Goal: Information Seeking & Learning: Learn about a topic

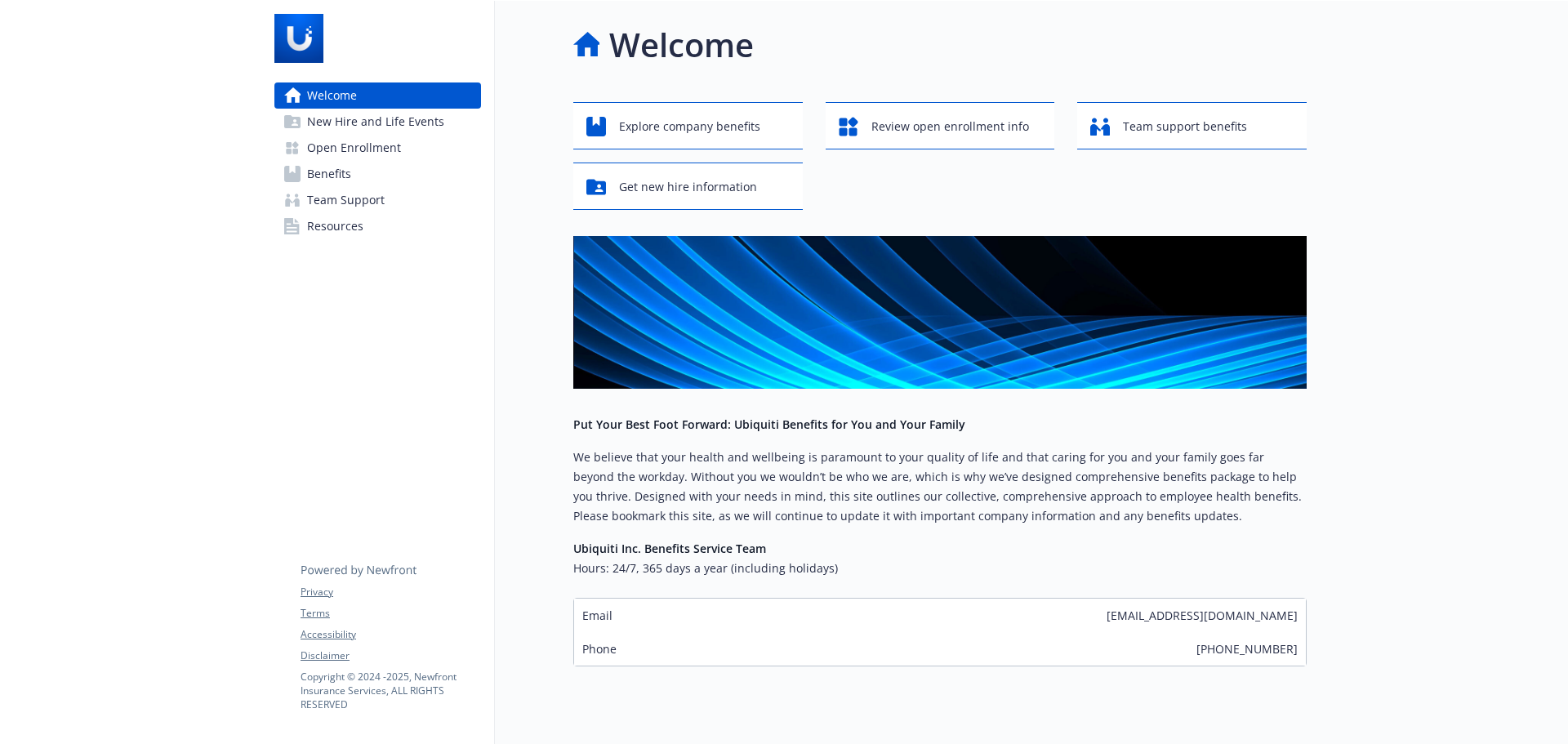
drag, startPoint x: 361, startPoint y: 146, endPoint x: 412, endPoint y: 147, distance: 51.0
click at [361, 146] on span "Open Enrollment" at bounding box center [354, 147] width 94 height 26
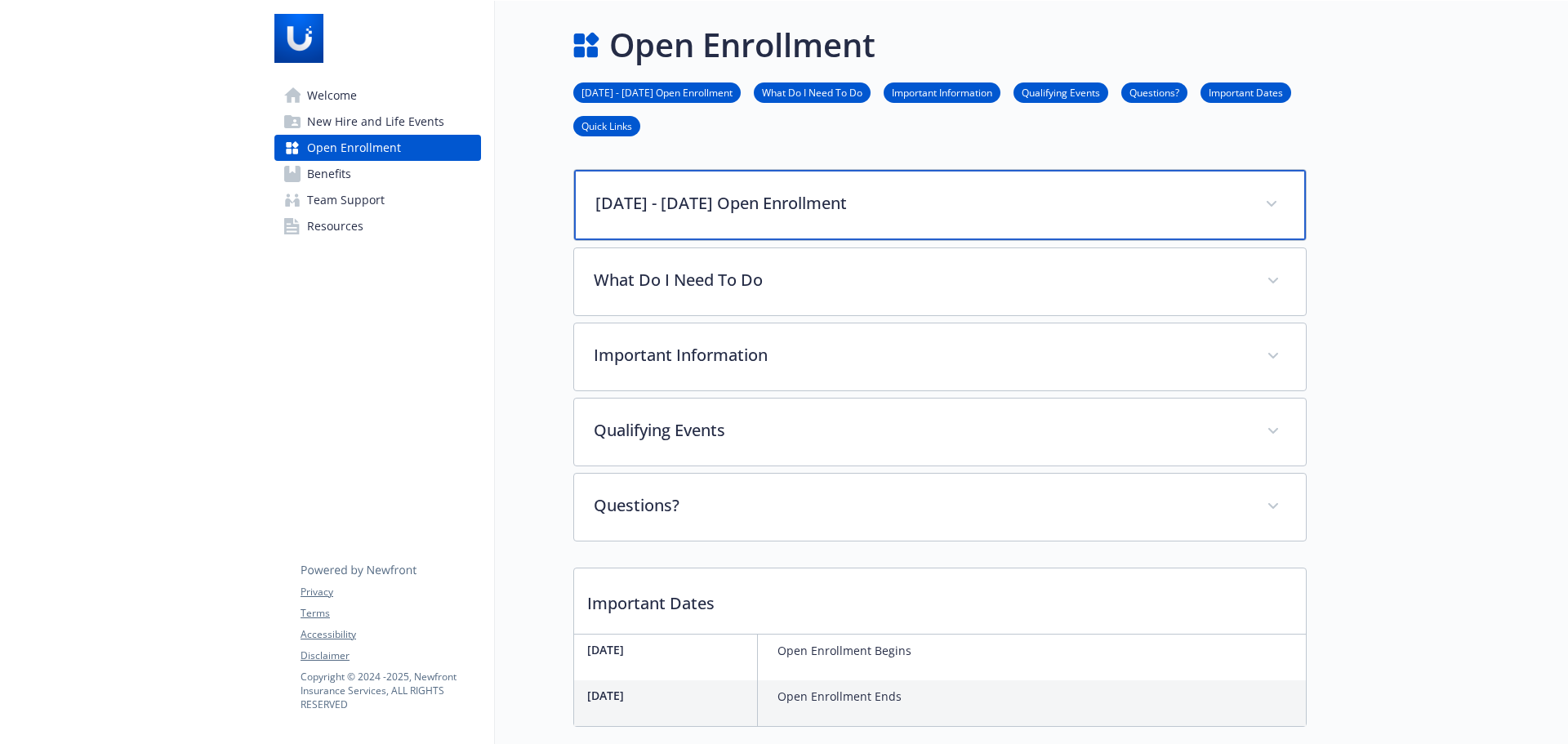
click at [803, 215] on div "[DATE] - [DATE] Open Enrollment" at bounding box center [940, 205] width 732 height 71
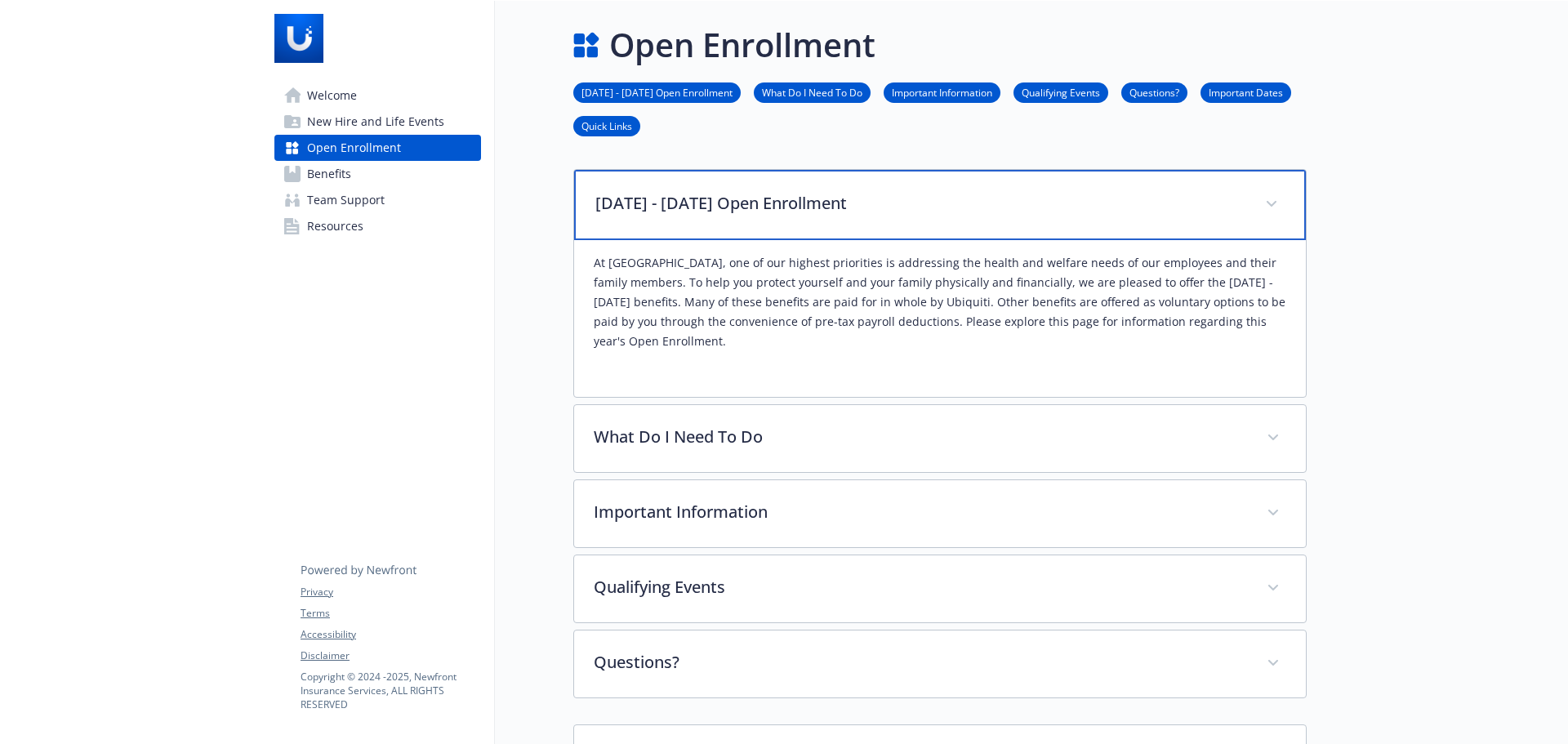
click at [904, 225] on div "[DATE] - [DATE] Open Enrollment" at bounding box center [940, 205] width 732 height 71
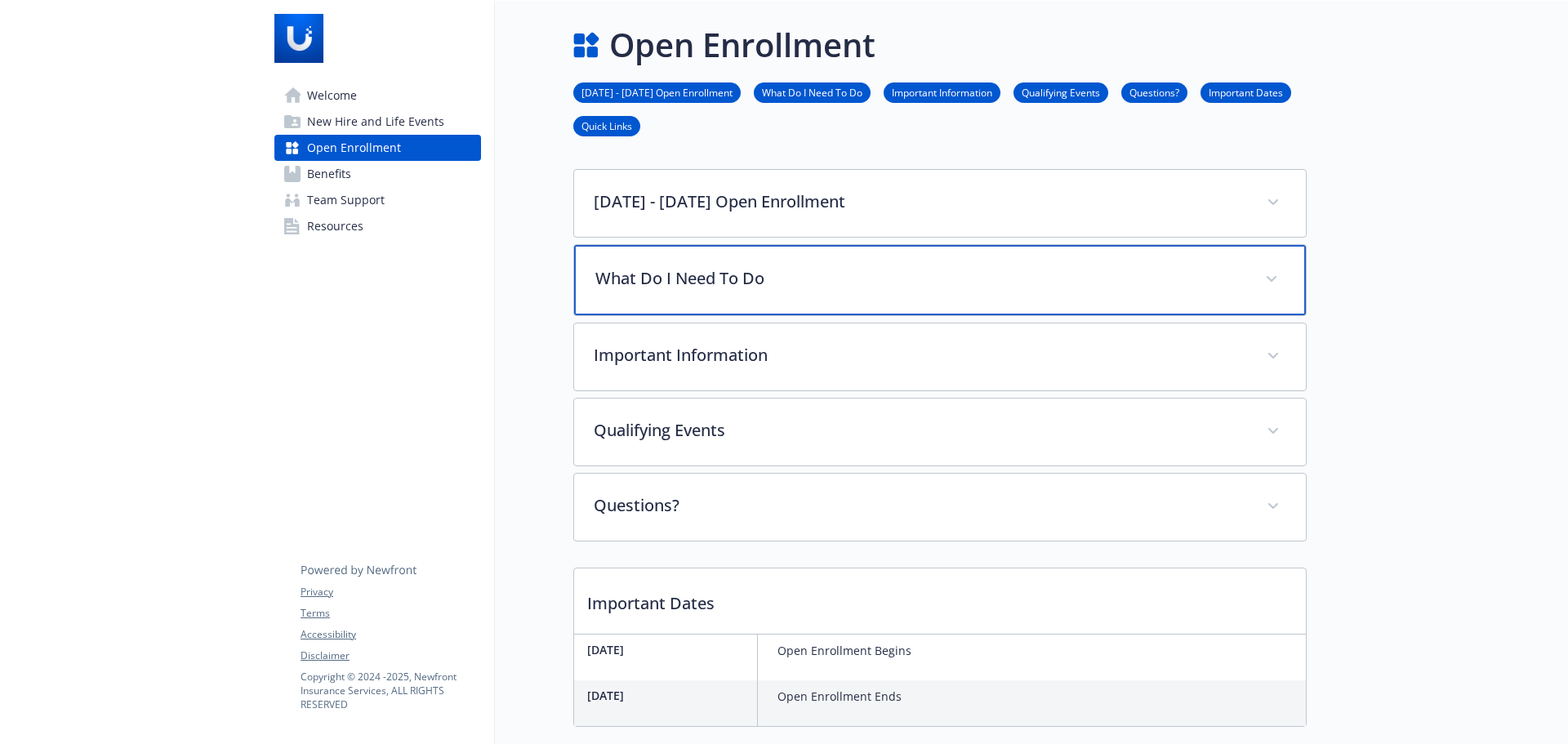
click at [803, 293] on div "What Do I Need To Do" at bounding box center [940, 280] width 732 height 71
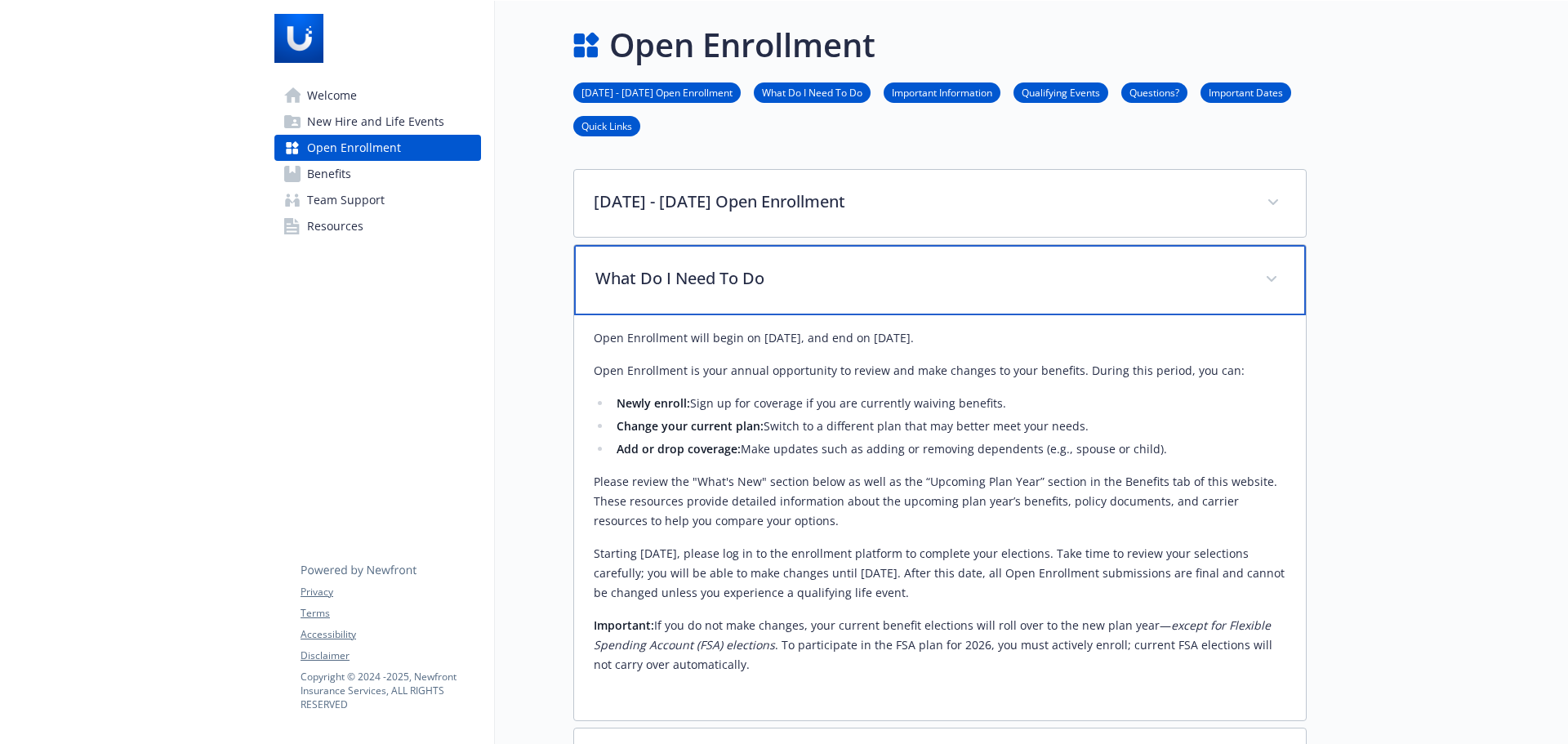
click at [803, 293] on div "What Do I Need To Do" at bounding box center [940, 280] width 732 height 71
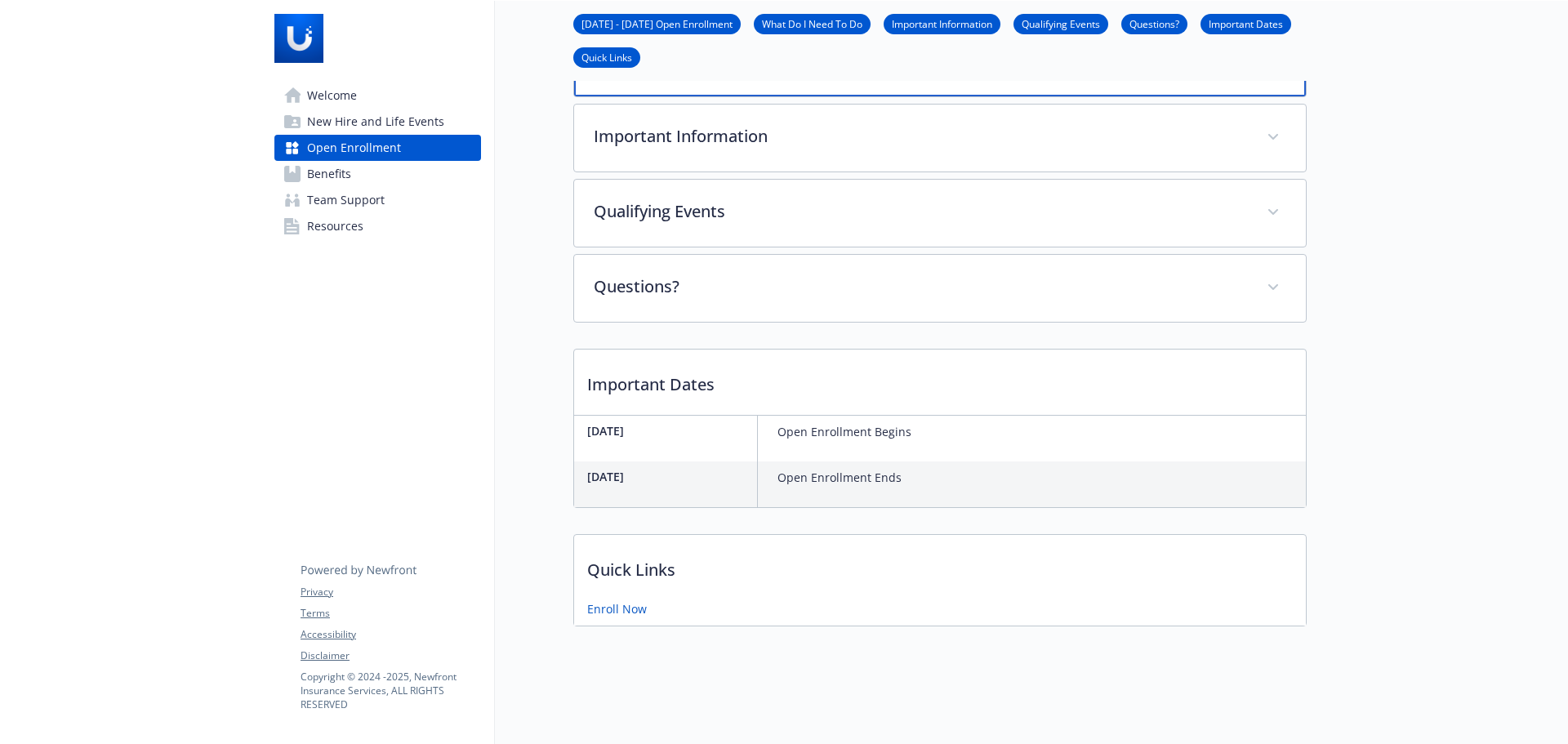
scroll to position [52, 0]
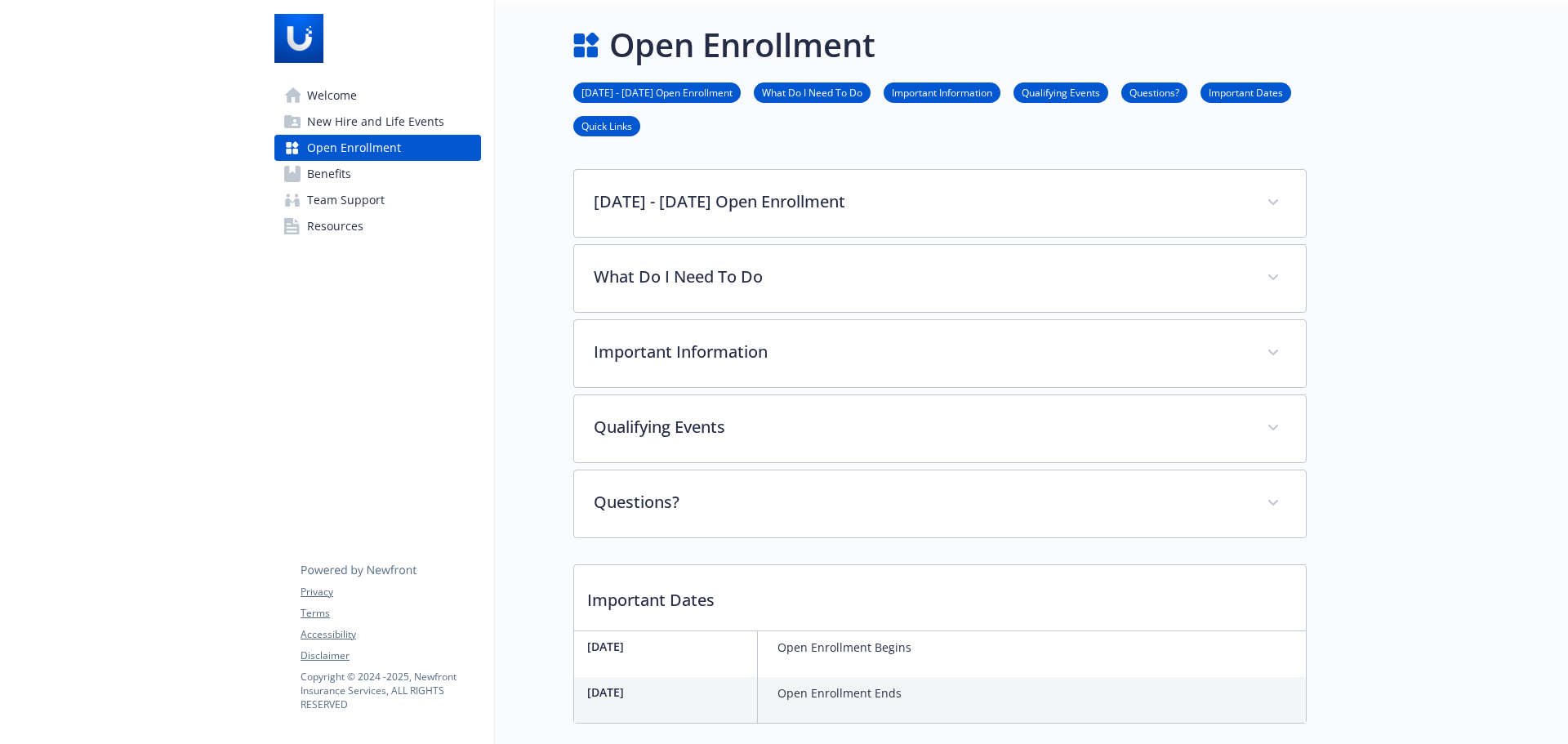
drag, startPoint x: 630, startPoint y: 89, endPoint x: 695, endPoint y: 102, distance: 66.3
click at [631, 89] on link "[DATE] - [DATE] Open Enrollment" at bounding box center [656, 91] width 167 height 15
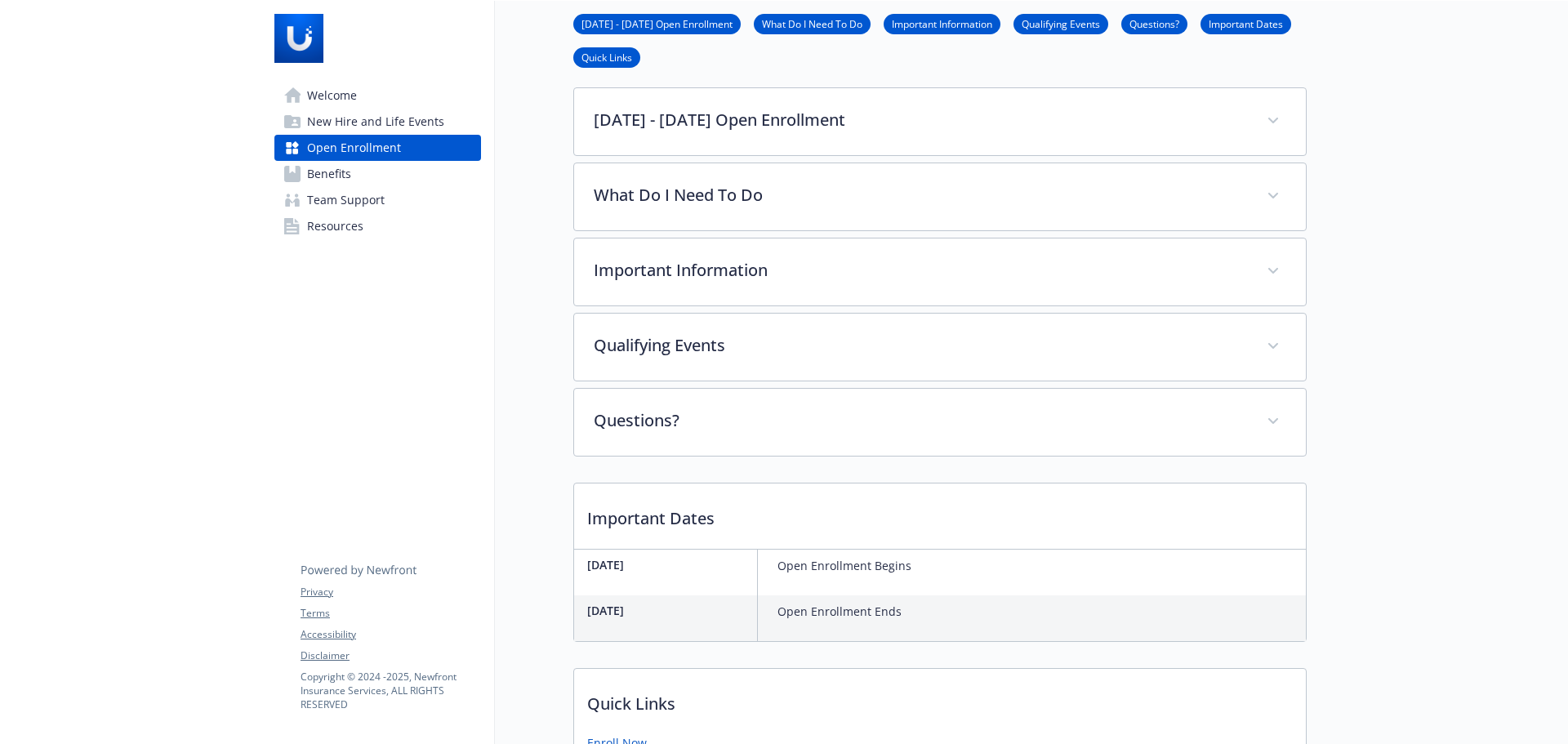
scroll to position [85, 13]
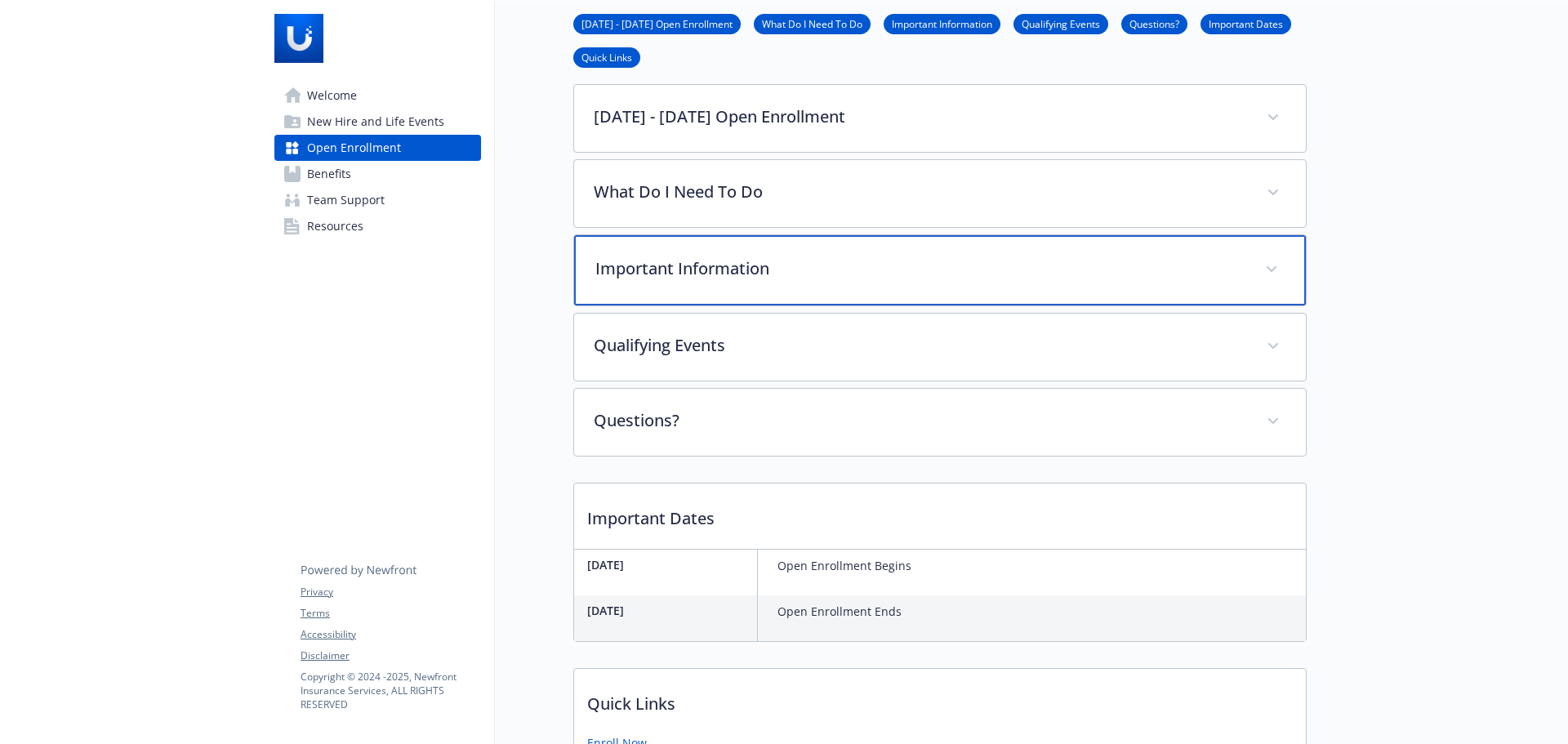
drag, startPoint x: 692, startPoint y: 276, endPoint x: 699, endPoint y: 293, distance: 18.4
click at [692, 276] on p "Important Information" at bounding box center [920, 268] width 650 height 24
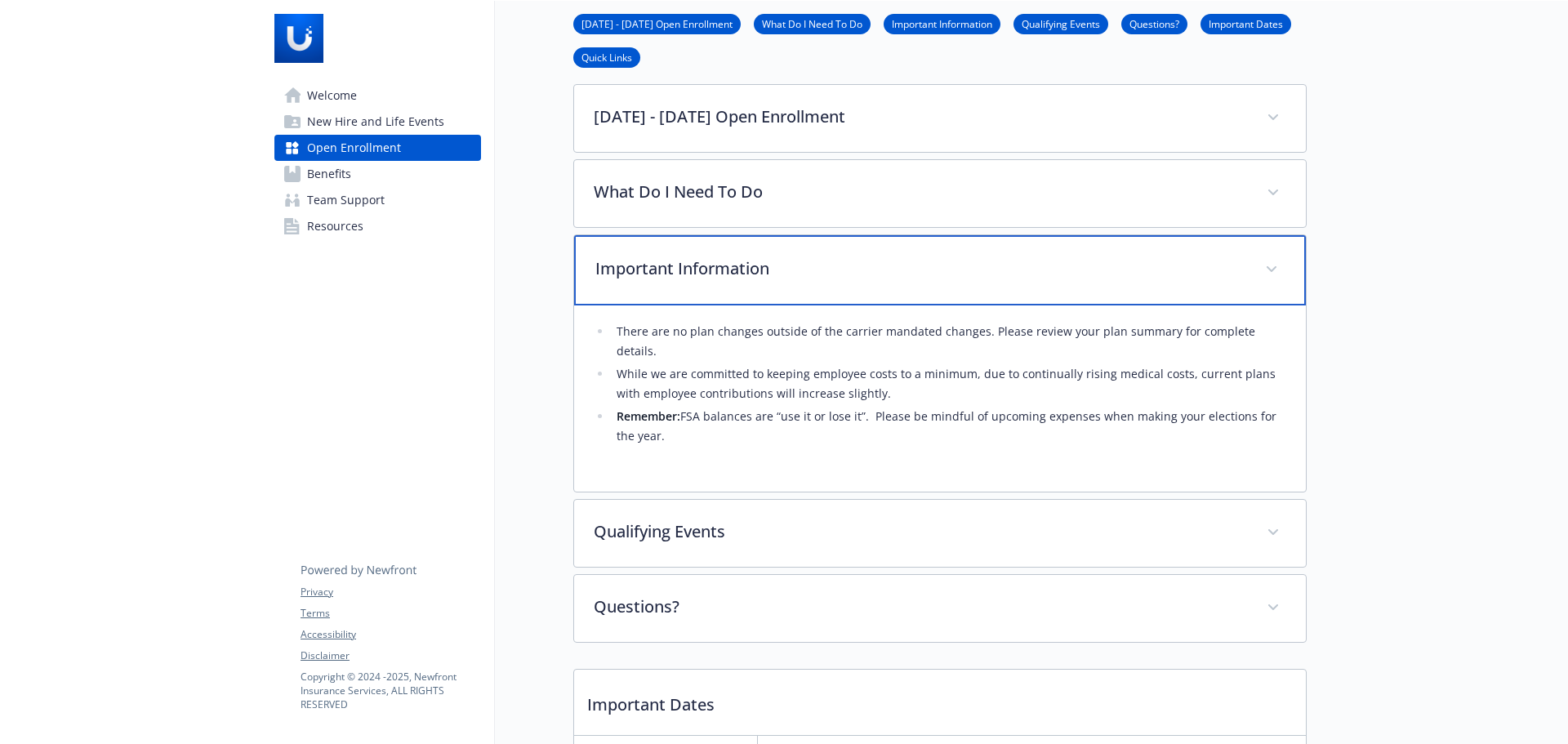
click at [704, 276] on p "Important Information" at bounding box center [920, 268] width 650 height 24
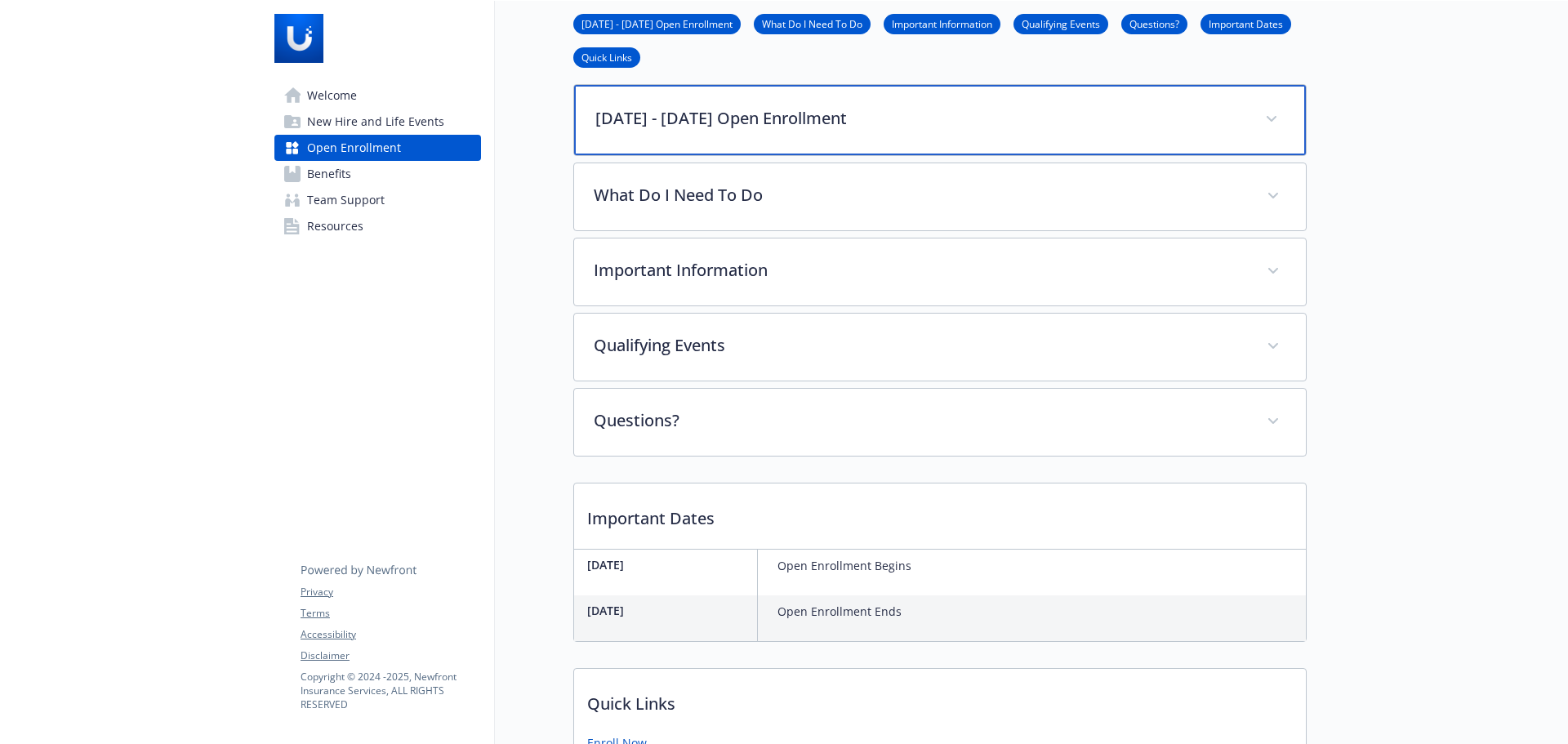
click at [707, 127] on p "[DATE] - [DATE] Open Enrollment" at bounding box center [920, 118] width 650 height 24
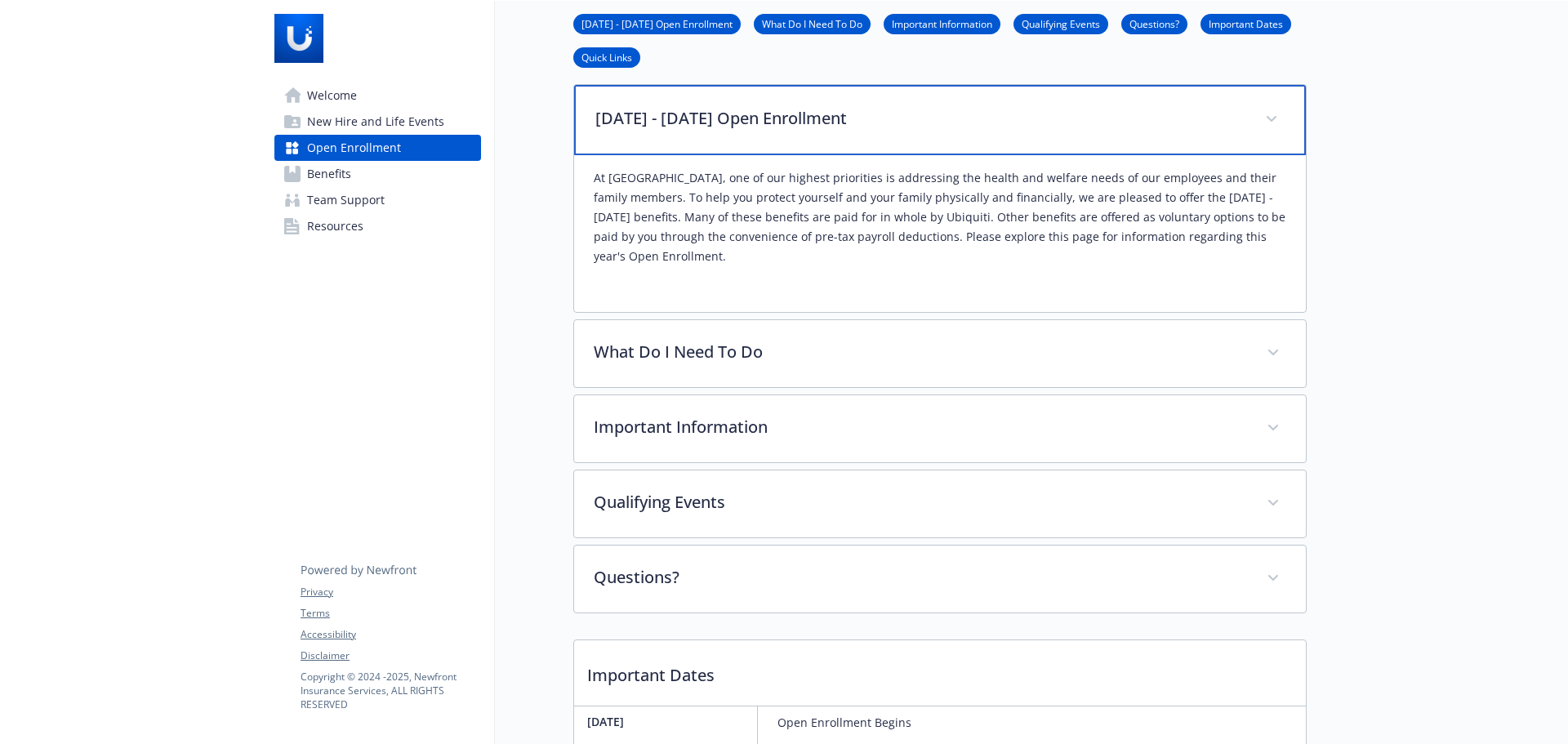
click at [715, 126] on p "[DATE] - [DATE] Open Enrollment" at bounding box center [920, 118] width 650 height 24
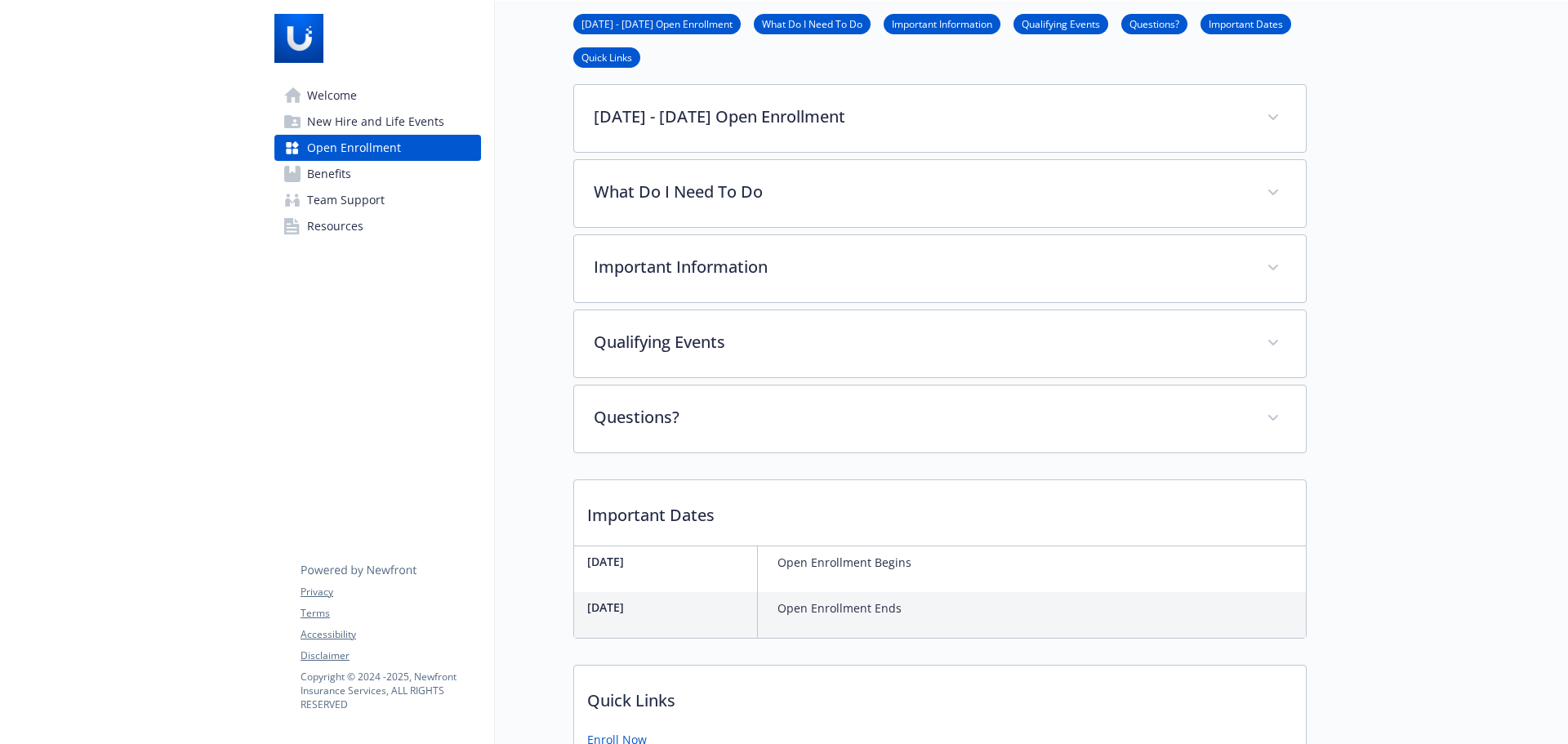
click at [901, 24] on link "Important Information" at bounding box center [942, 23] width 117 height 15
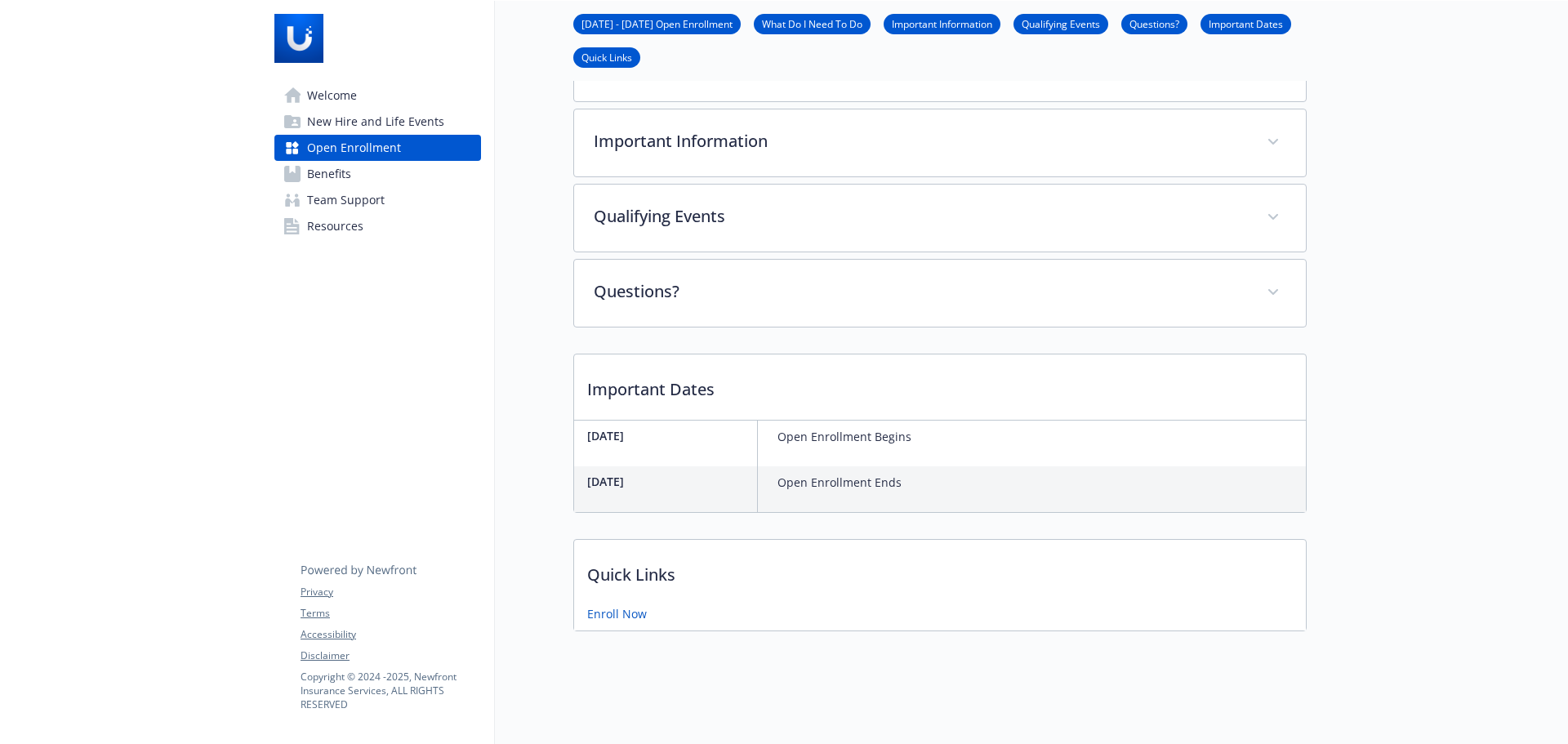
scroll to position [228, 13]
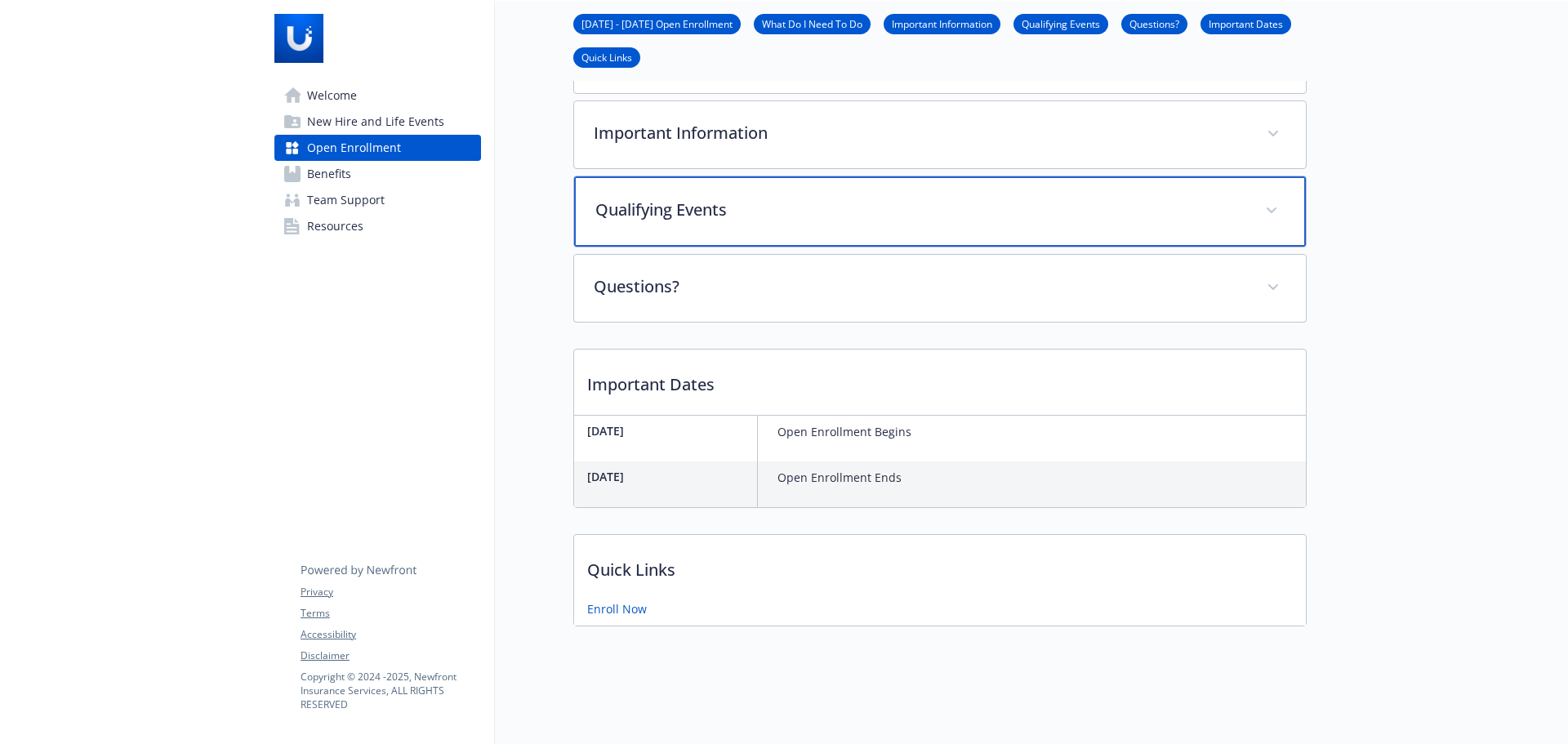
click at [685, 206] on p "Qualifying Events" at bounding box center [920, 210] width 650 height 24
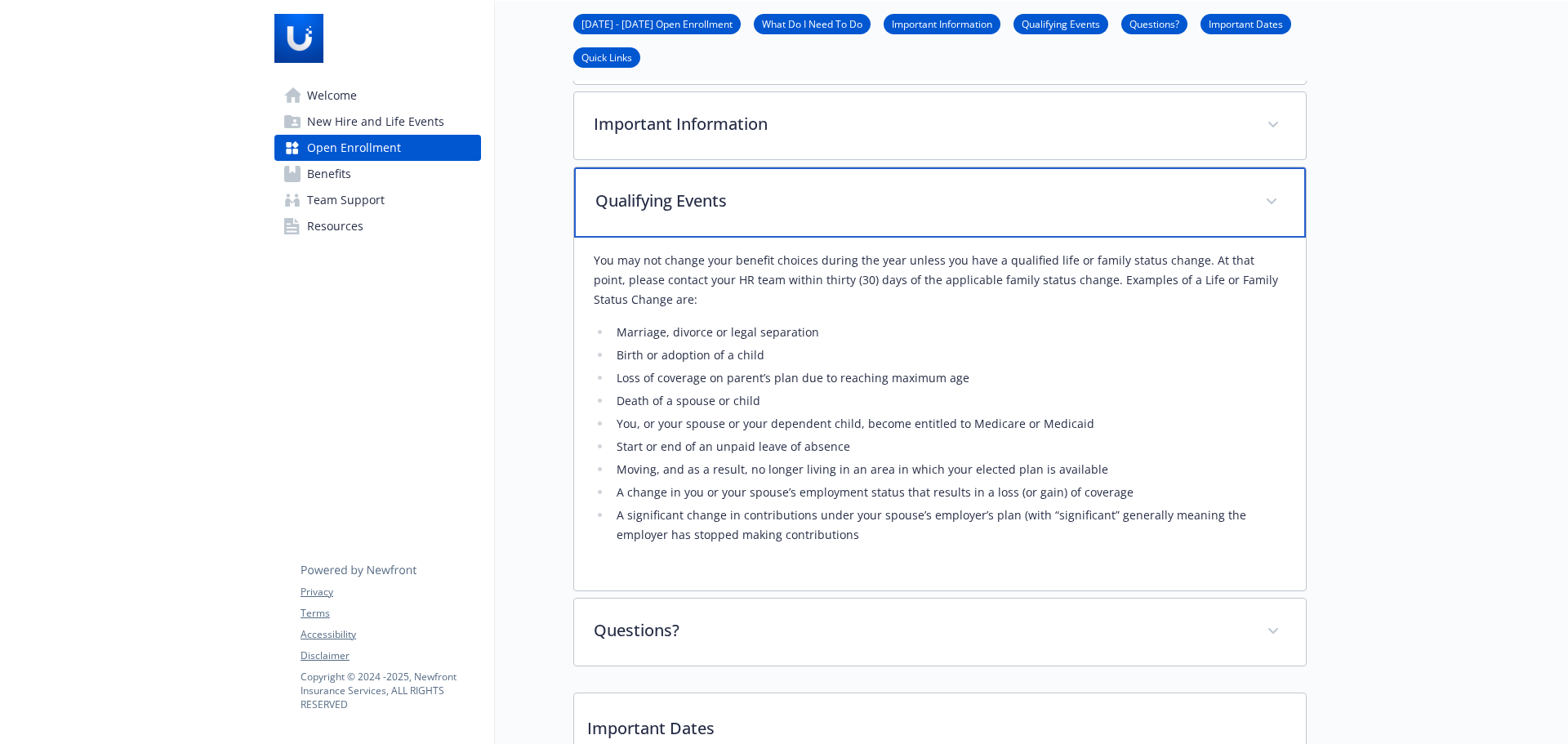
click at [685, 206] on p "Qualifying Events" at bounding box center [920, 201] width 650 height 24
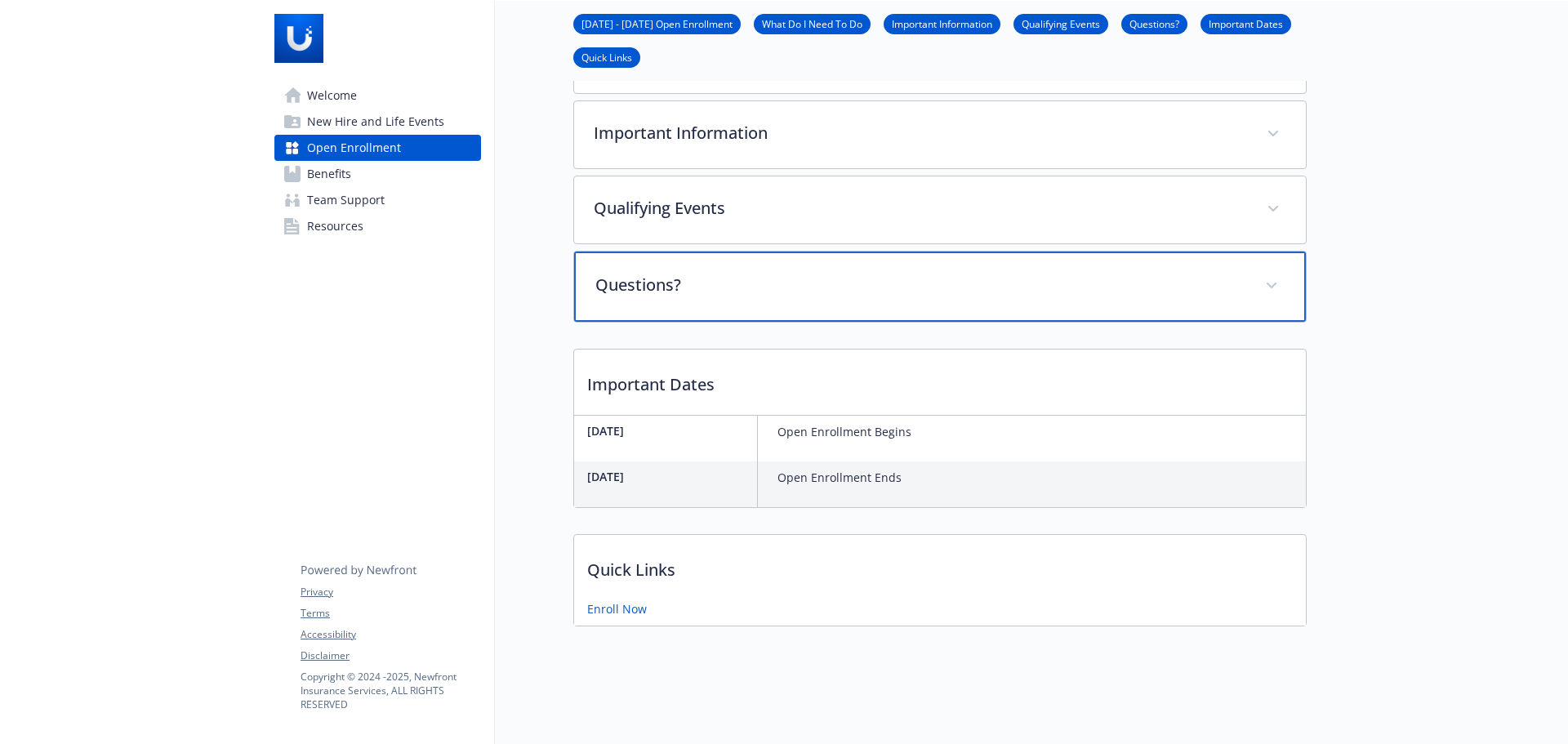
click at [740, 273] on p "Questions?" at bounding box center [920, 285] width 650 height 24
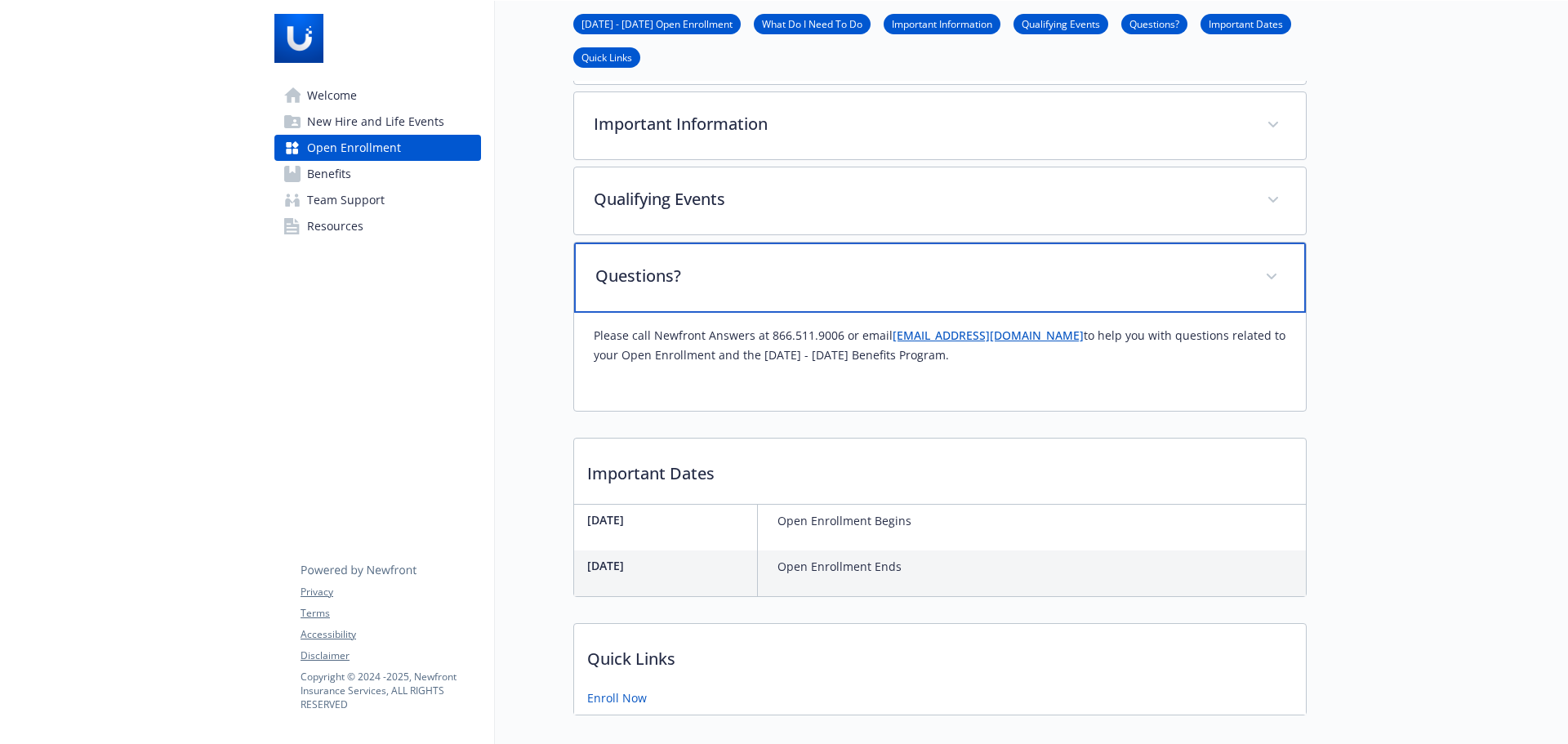
click at [739, 272] on p "Questions?" at bounding box center [920, 276] width 650 height 24
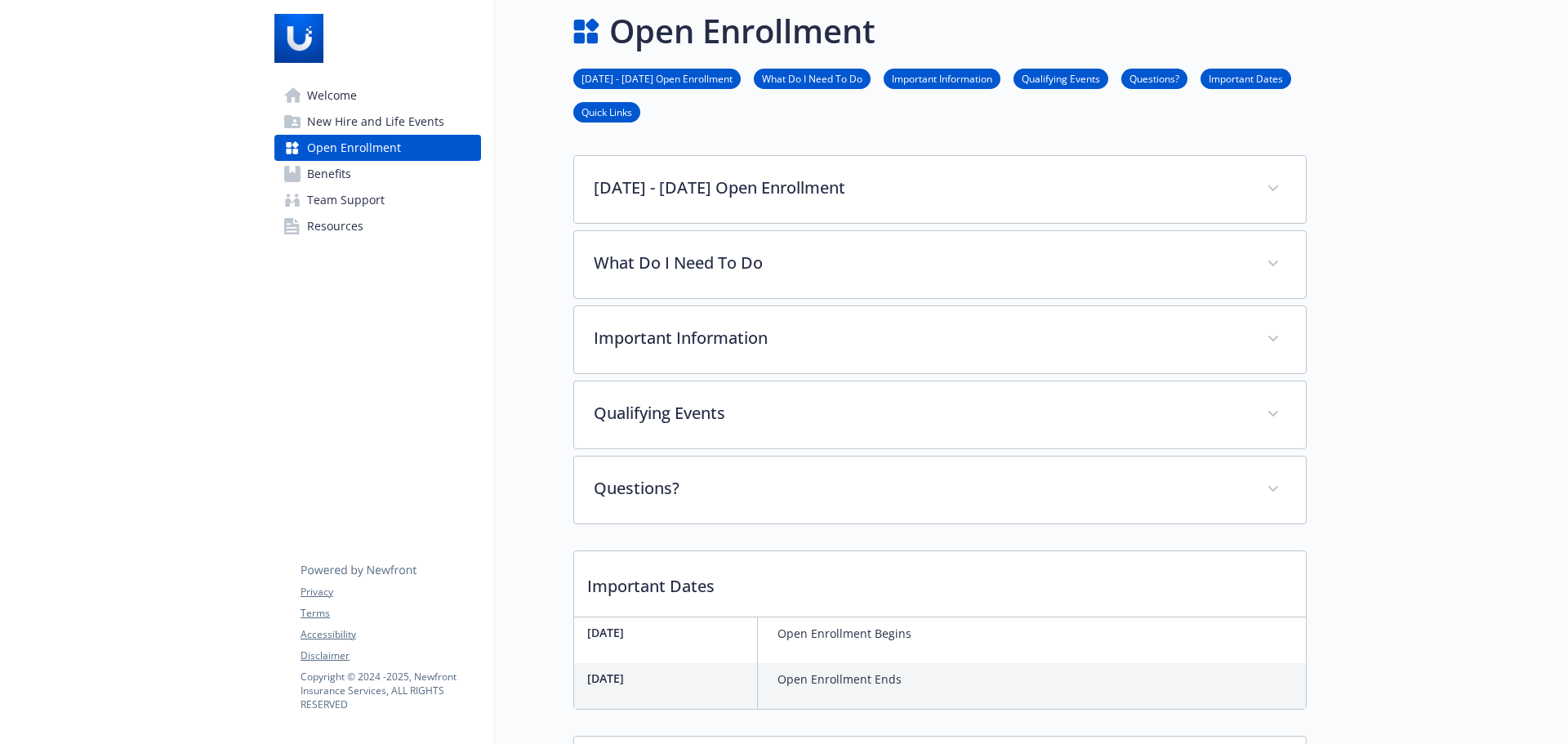
scroll to position [0, 13]
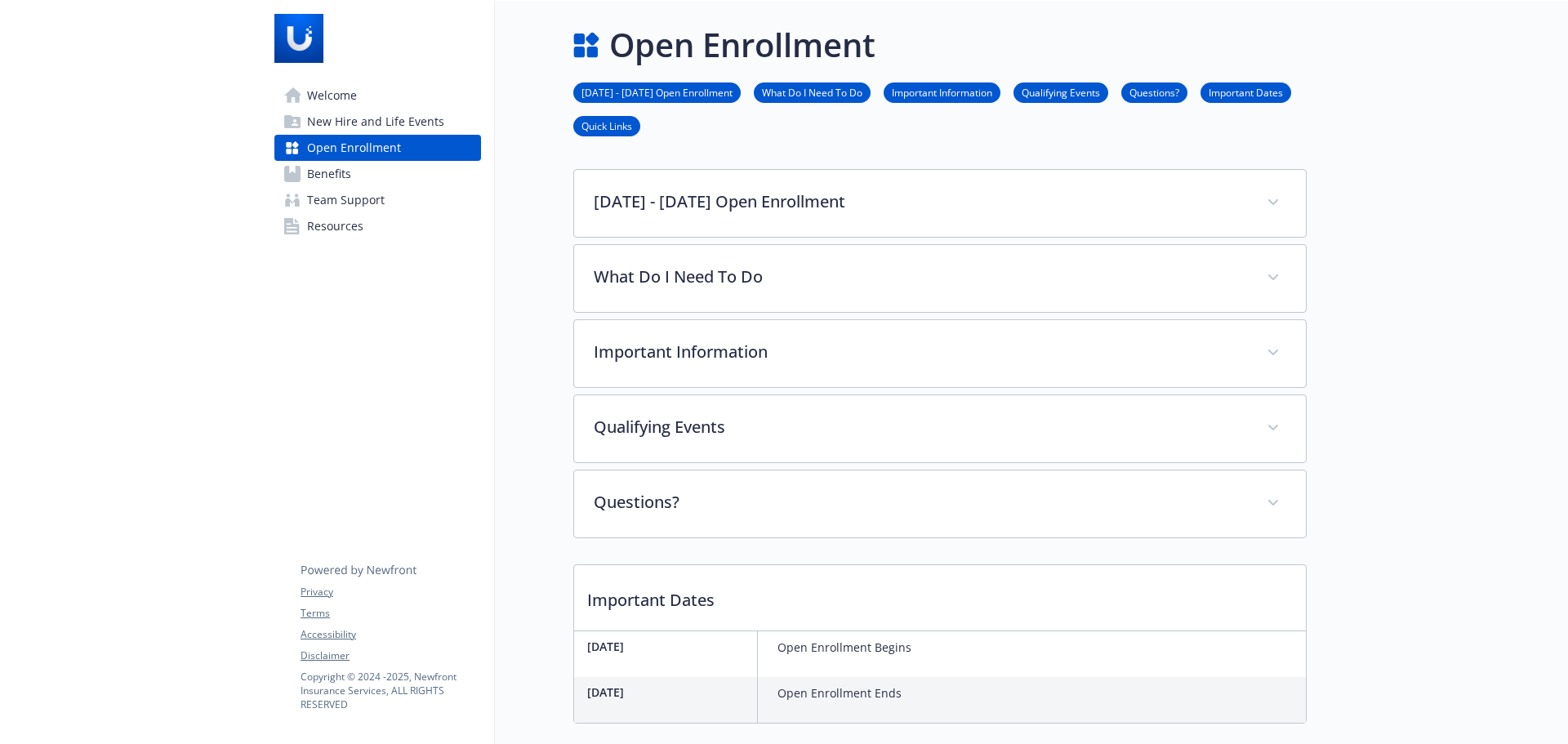
click at [904, 91] on link "Important Information" at bounding box center [942, 91] width 117 height 15
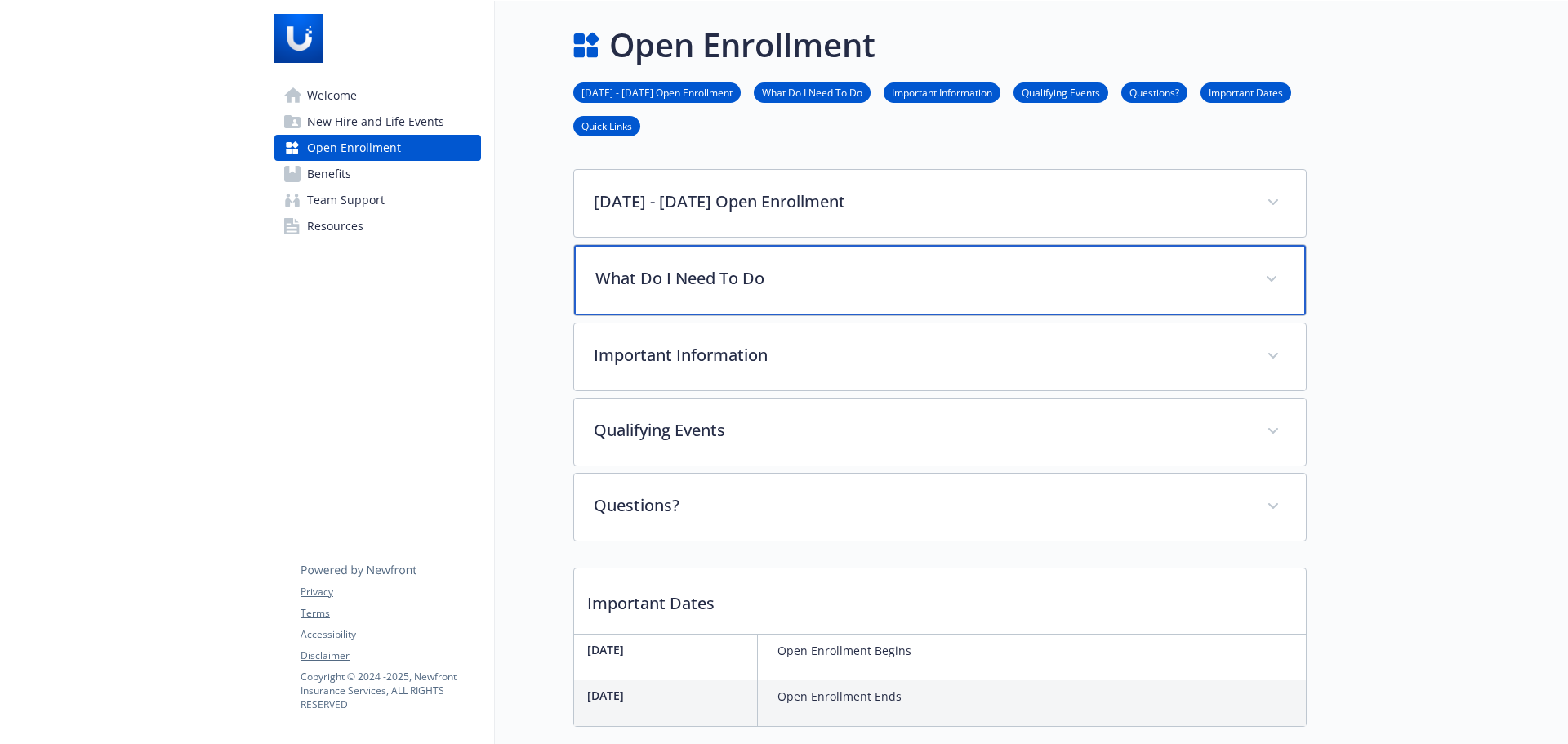
click at [768, 284] on p "What Do I Need To Do" at bounding box center [920, 278] width 650 height 24
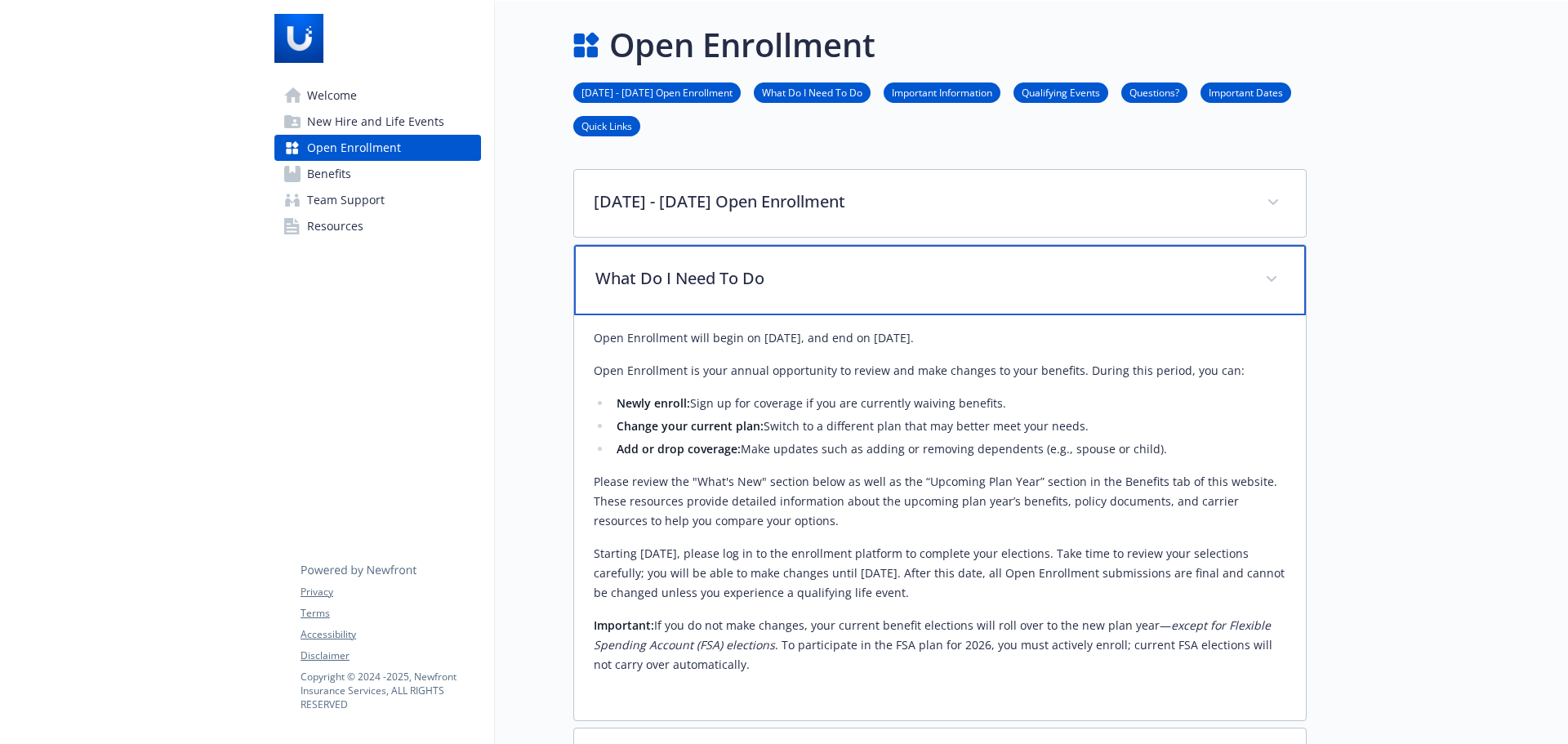
click at [768, 284] on p "What Do I Need To Do" at bounding box center [920, 278] width 650 height 24
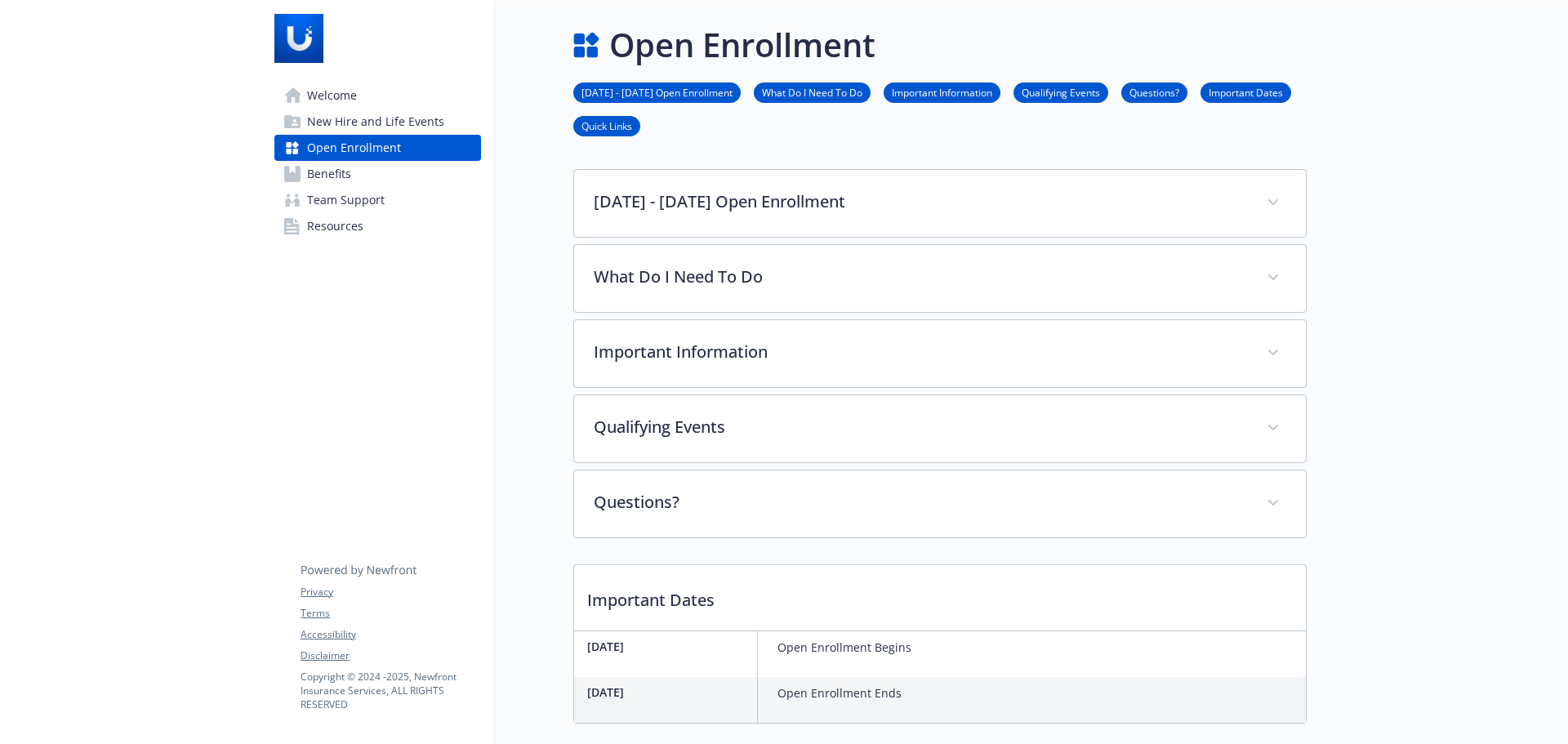
click at [671, 93] on link "[DATE] - [DATE] Open Enrollment" at bounding box center [656, 91] width 167 height 15
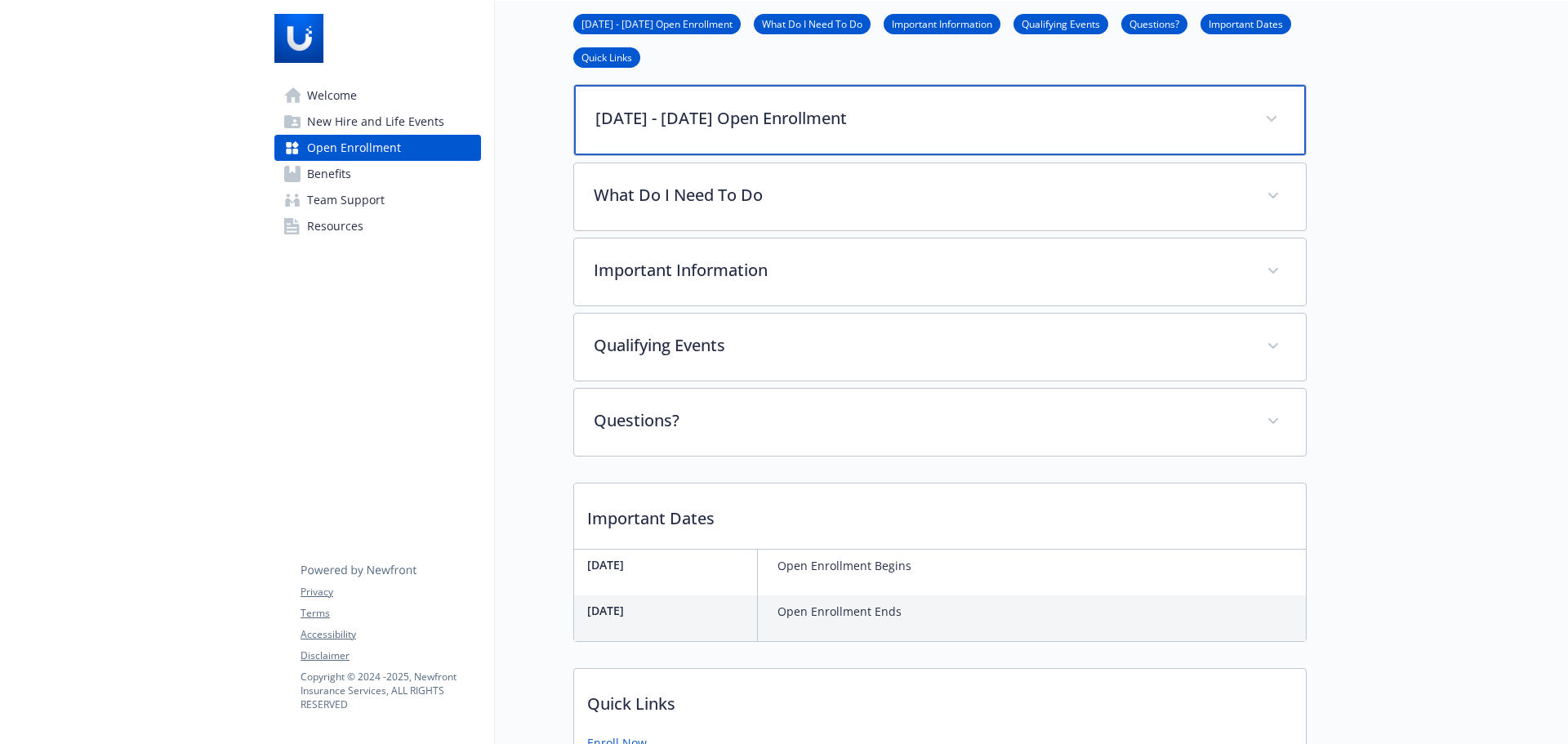
click at [736, 124] on p "[DATE] - [DATE] Open Enrollment" at bounding box center [920, 118] width 650 height 24
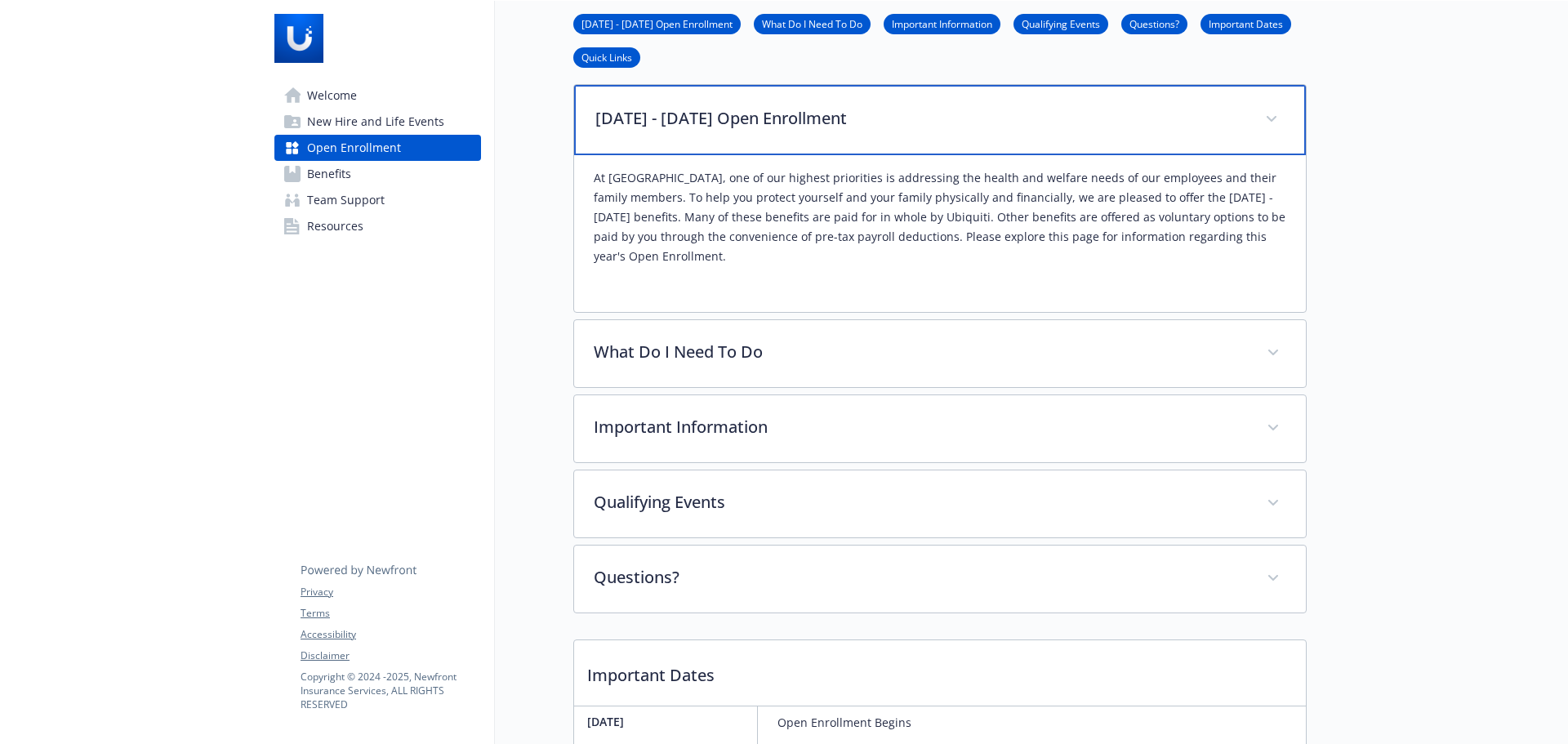
click at [736, 124] on p "[DATE] - [DATE] Open Enrollment" at bounding box center [920, 118] width 650 height 24
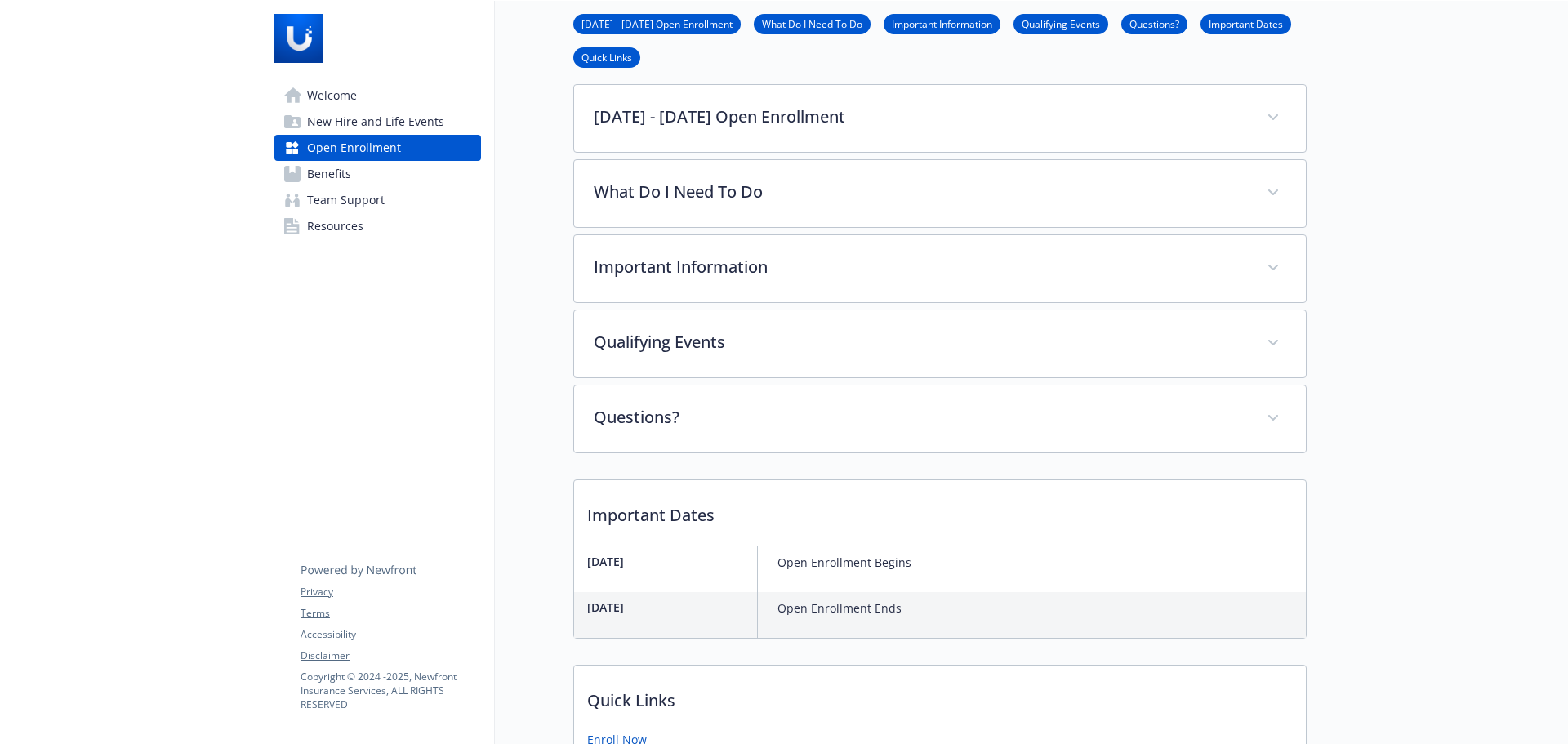
click at [335, 179] on span "Benefits" at bounding box center [329, 174] width 44 height 26
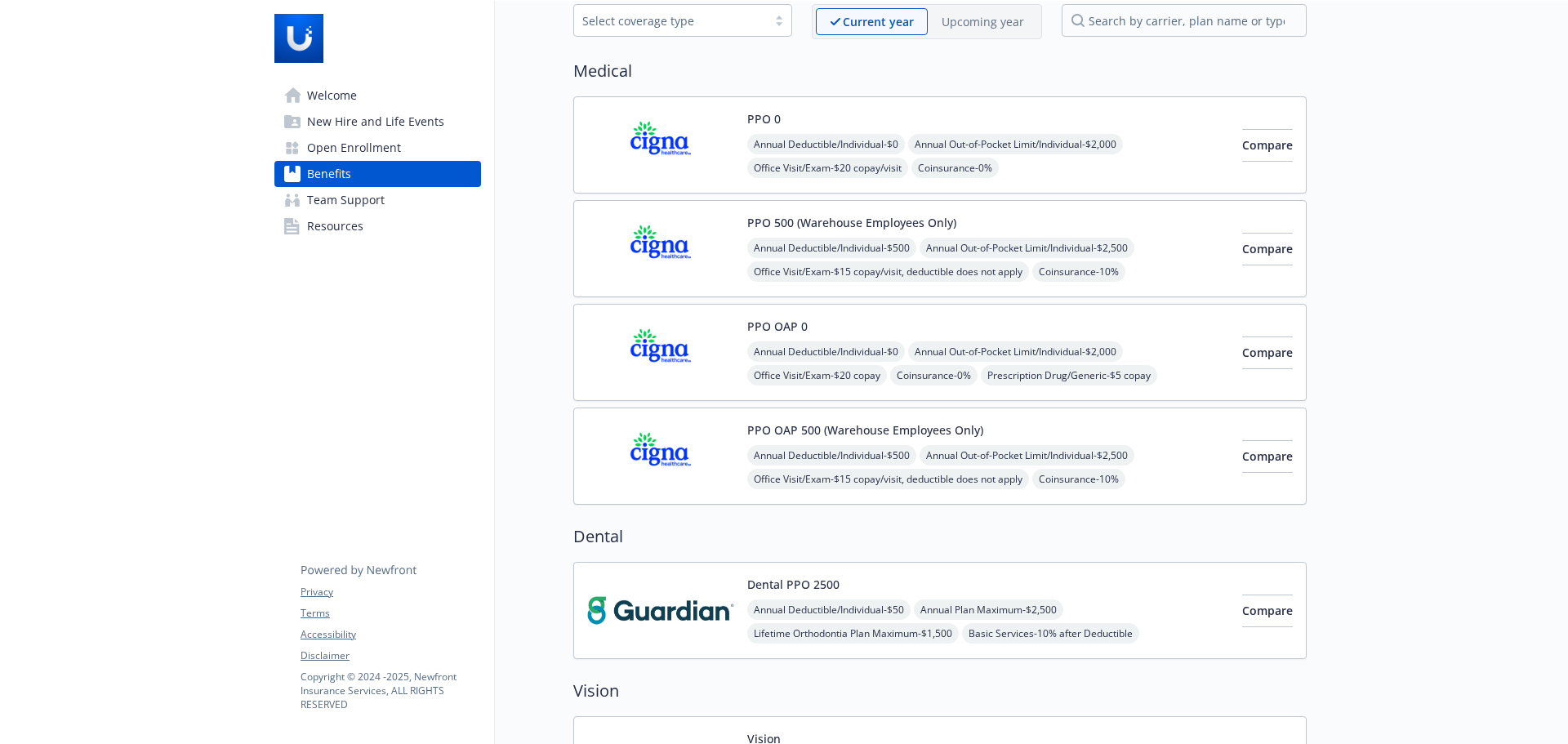
scroll to position [0, 13]
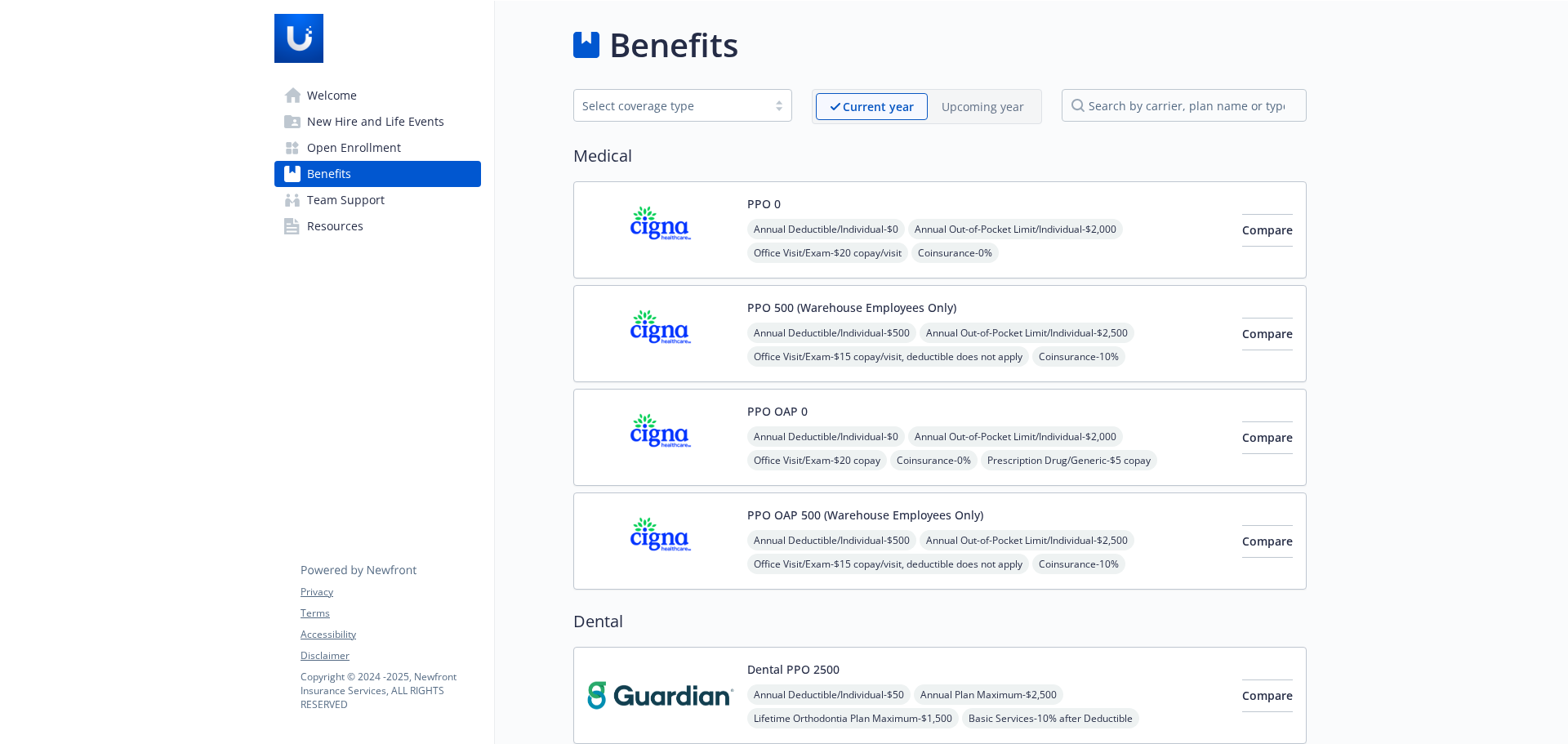
click at [979, 106] on p "Upcoming year" at bounding box center [982, 106] width 82 height 17
